Goal: Register for event/course

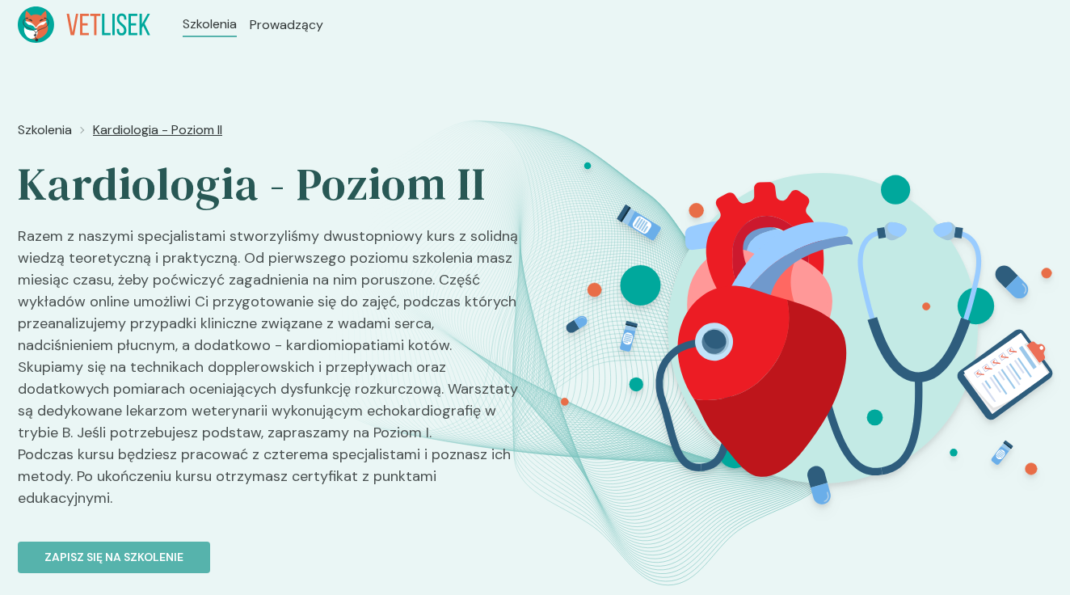
click at [134, 130] on span "Kardiologia - Poziom II" at bounding box center [157, 129] width 129 height 19
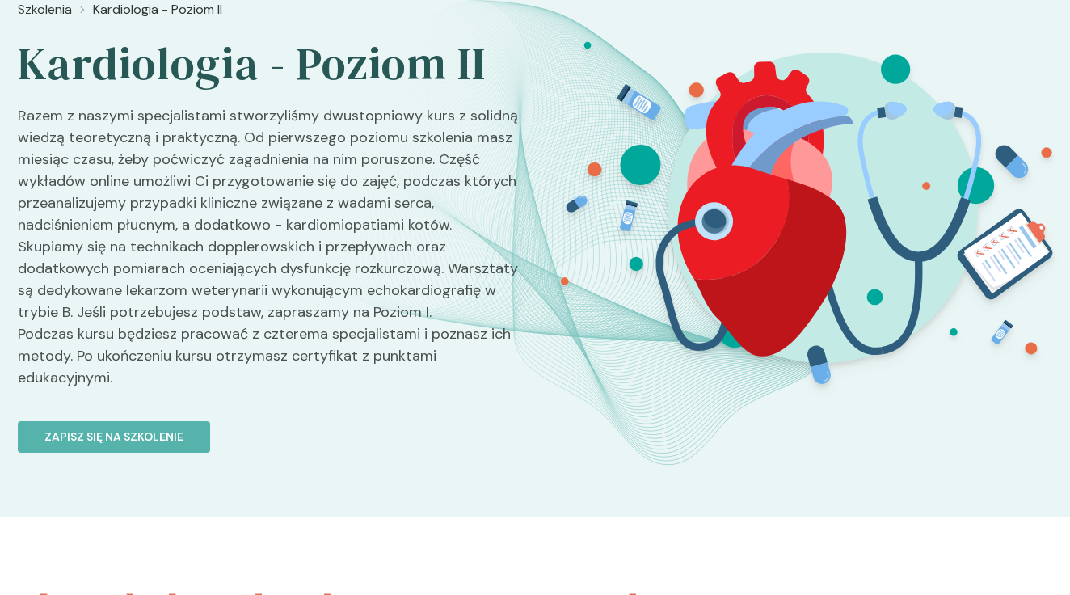
scroll to position [118, 0]
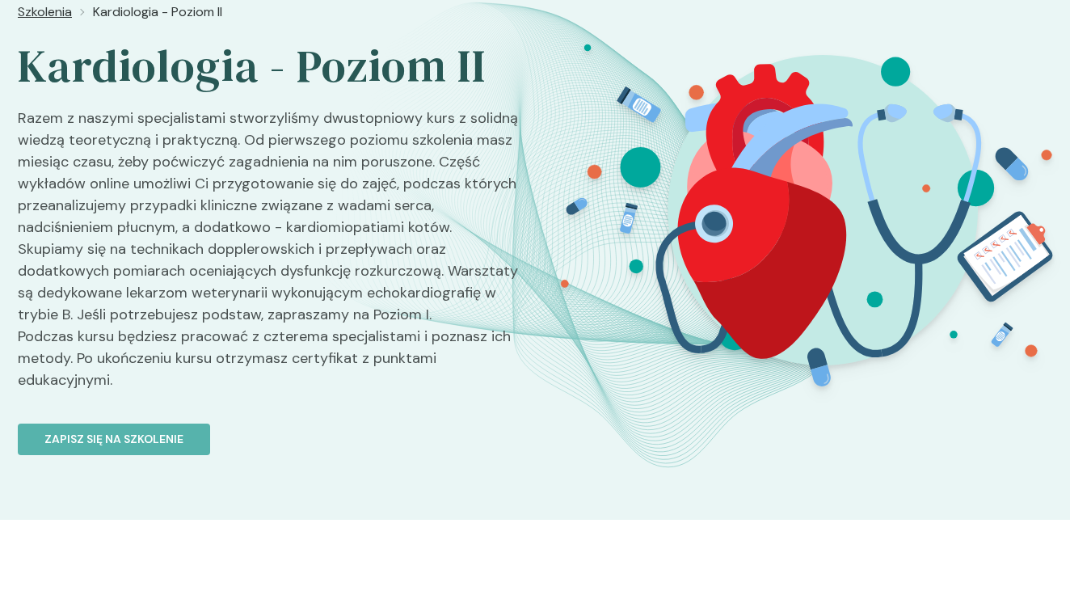
click at [59, 14] on span "Szkolenia" at bounding box center [45, 11] width 54 height 19
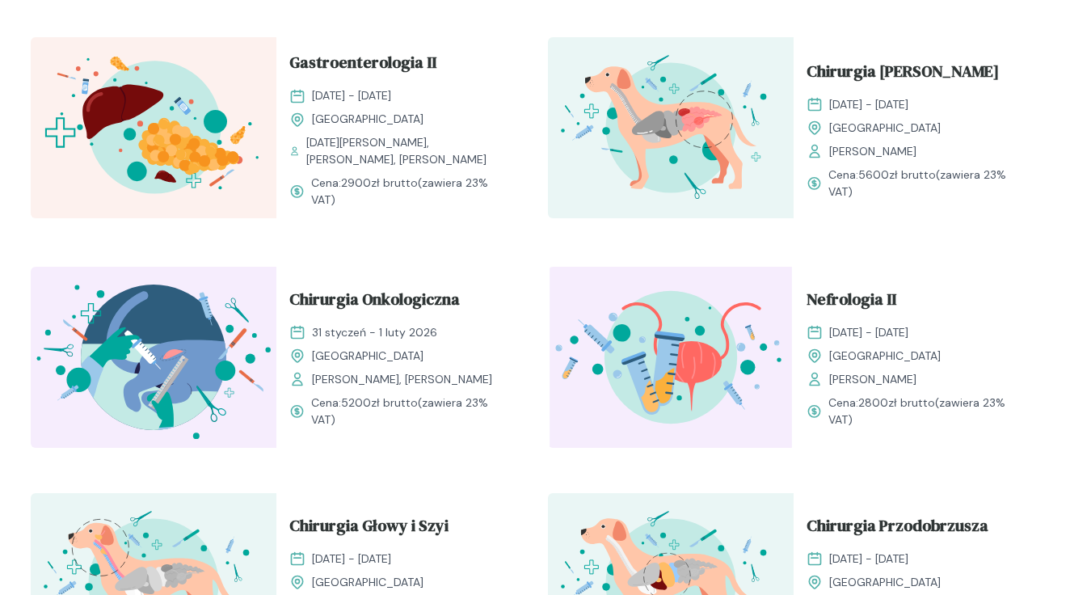
scroll to position [1962, 0]
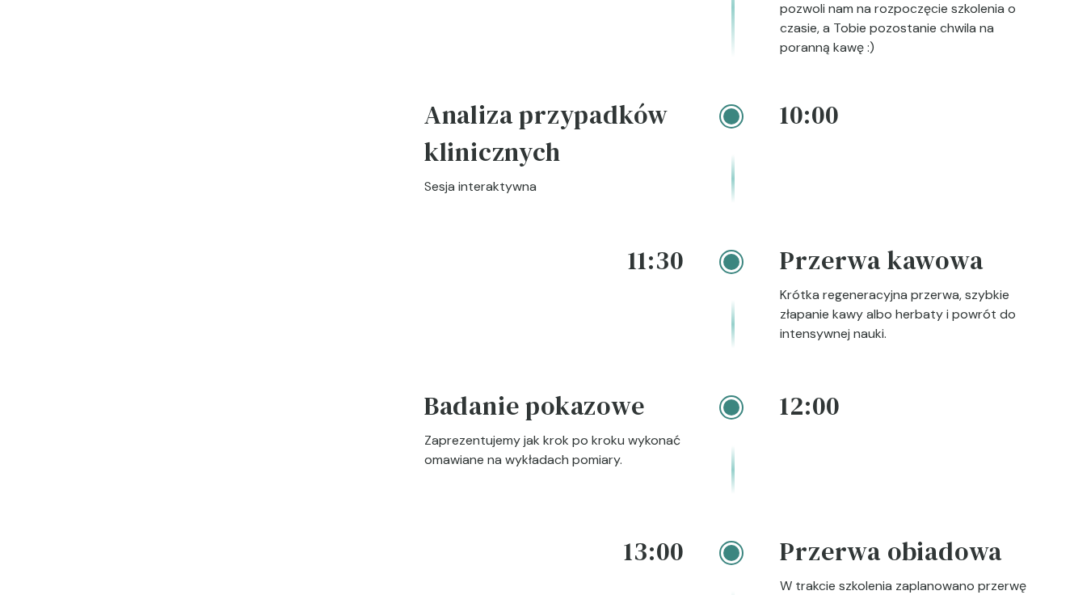
scroll to position [118, 0]
